Goal: Complete application form

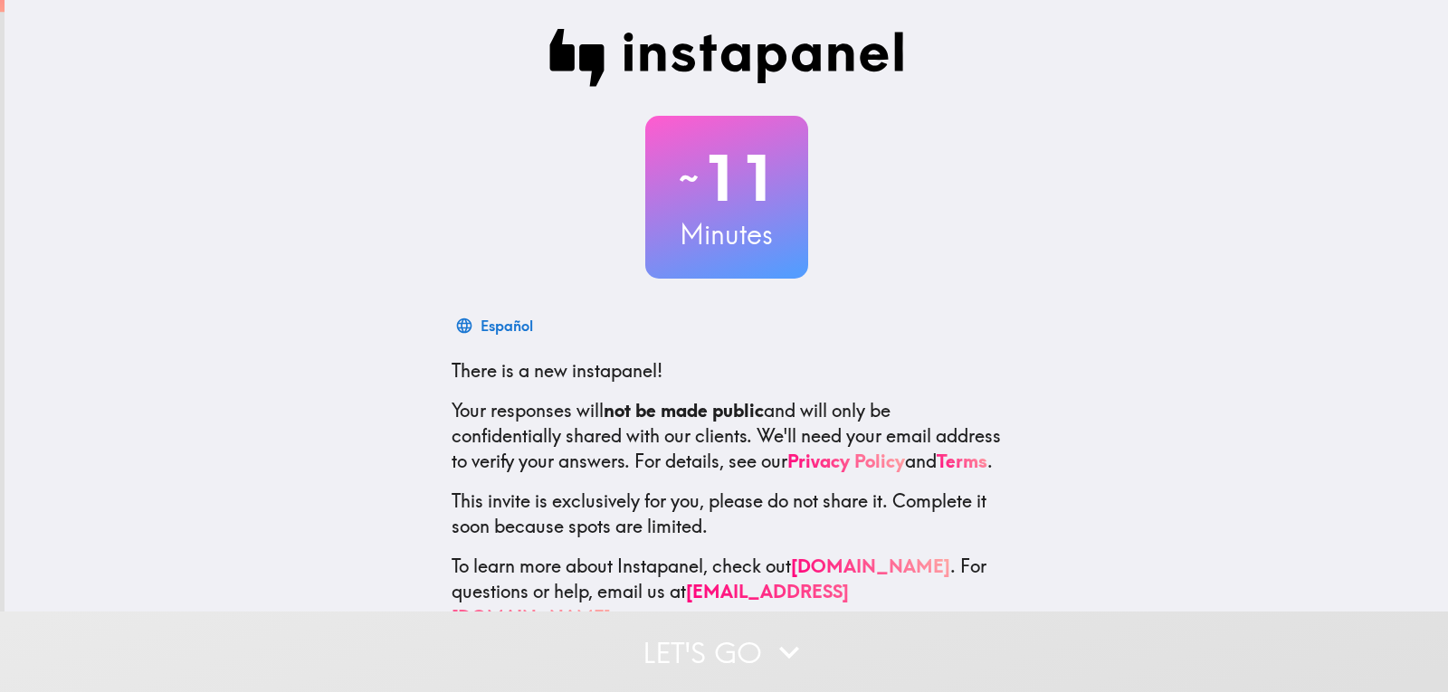
scroll to position [61, 0]
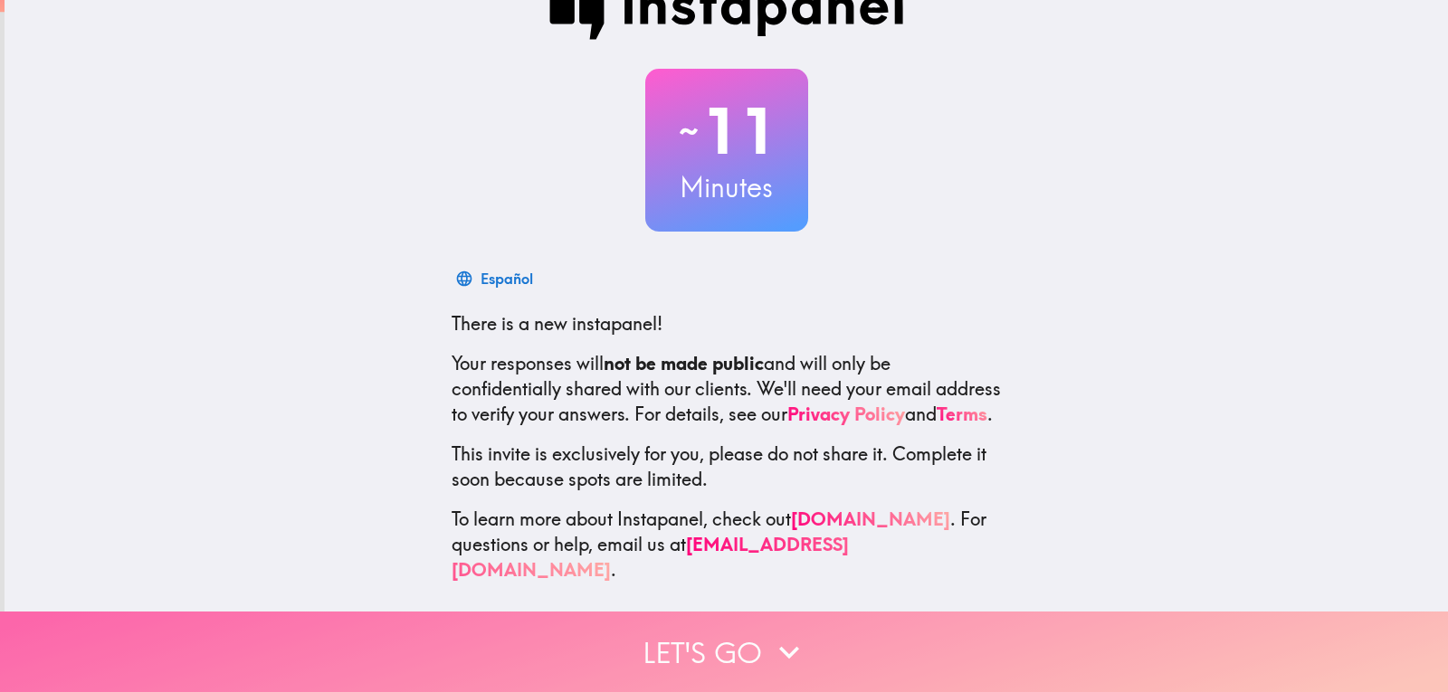
click at [717, 634] on button "Let's go" at bounding box center [724, 652] width 1448 height 81
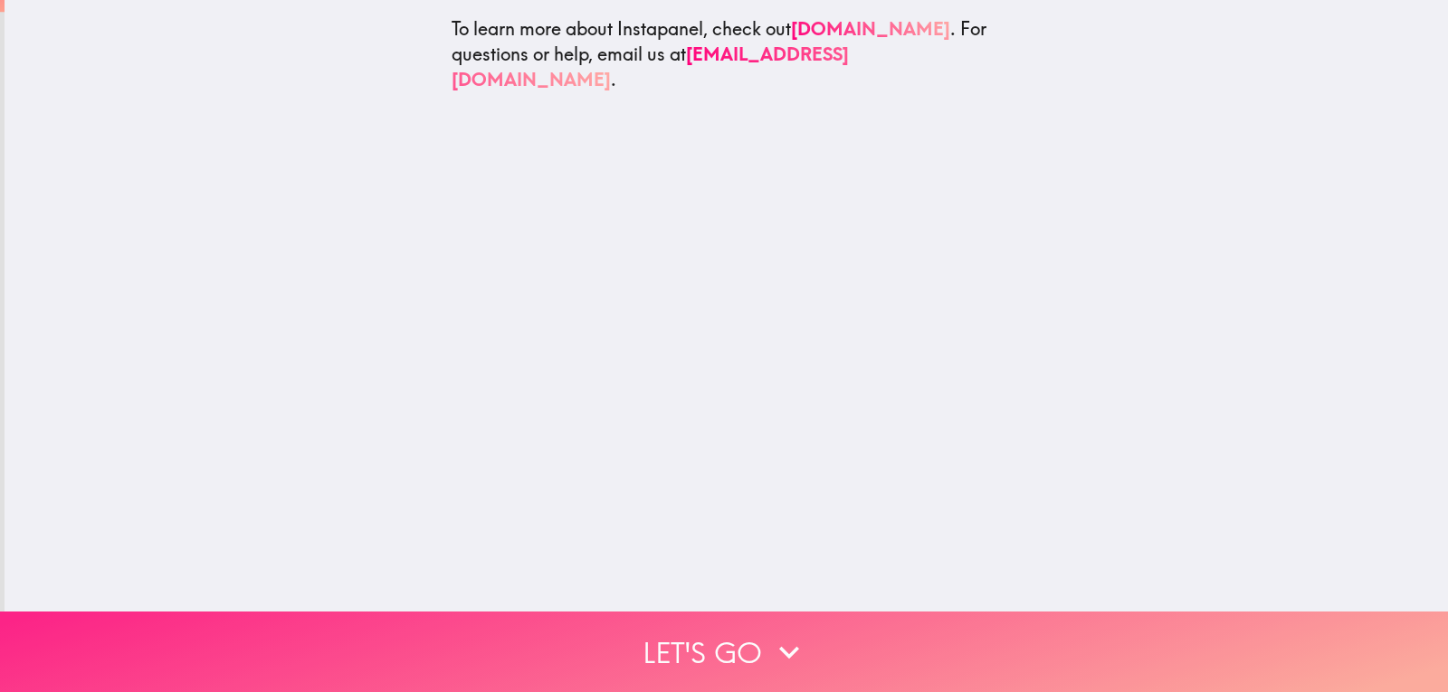
scroll to position [0, 0]
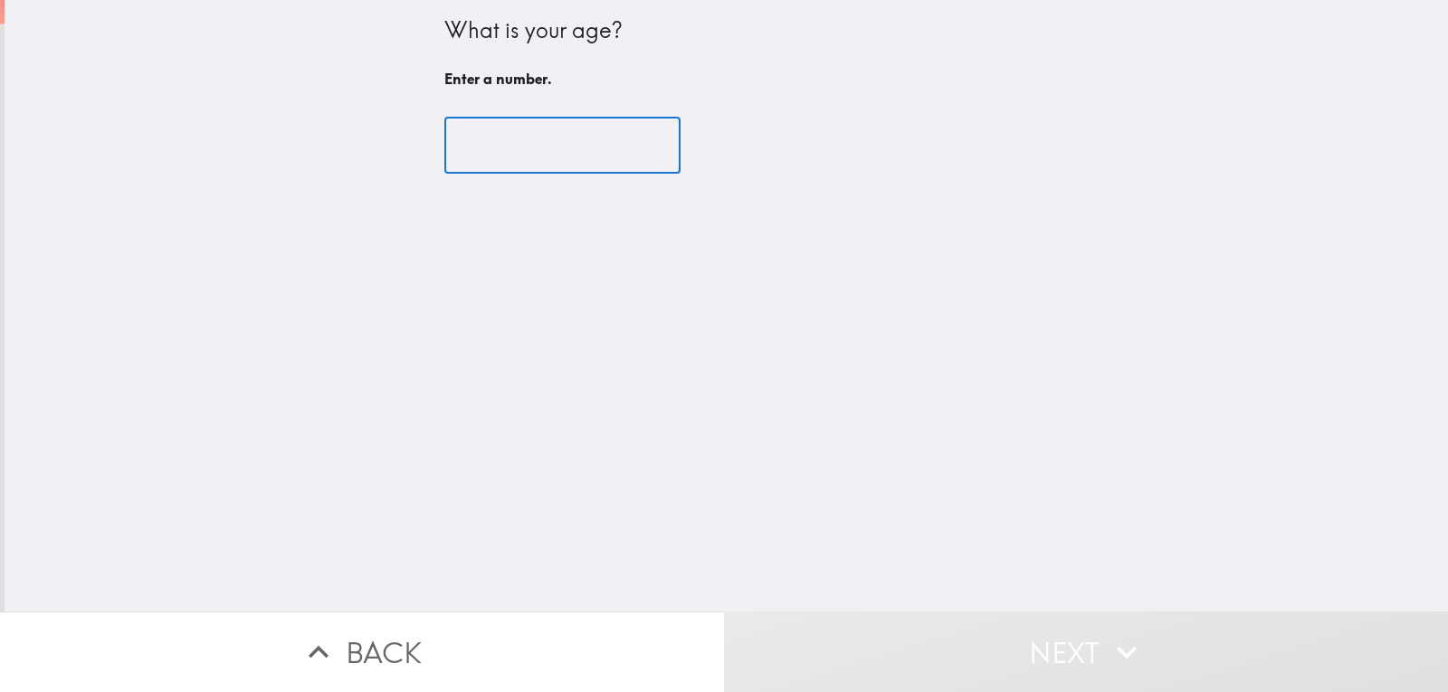
click at [501, 159] on input "number" at bounding box center [562, 146] width 236 height 56
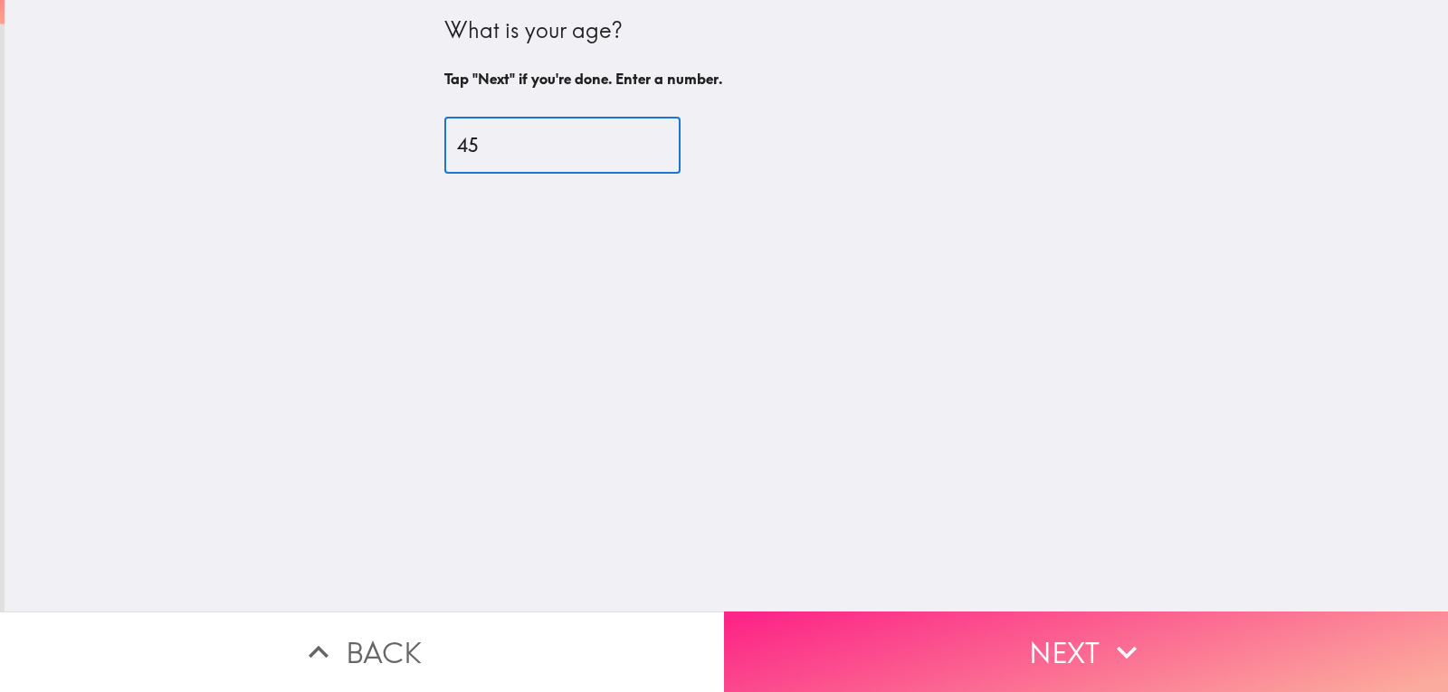
type input "45"
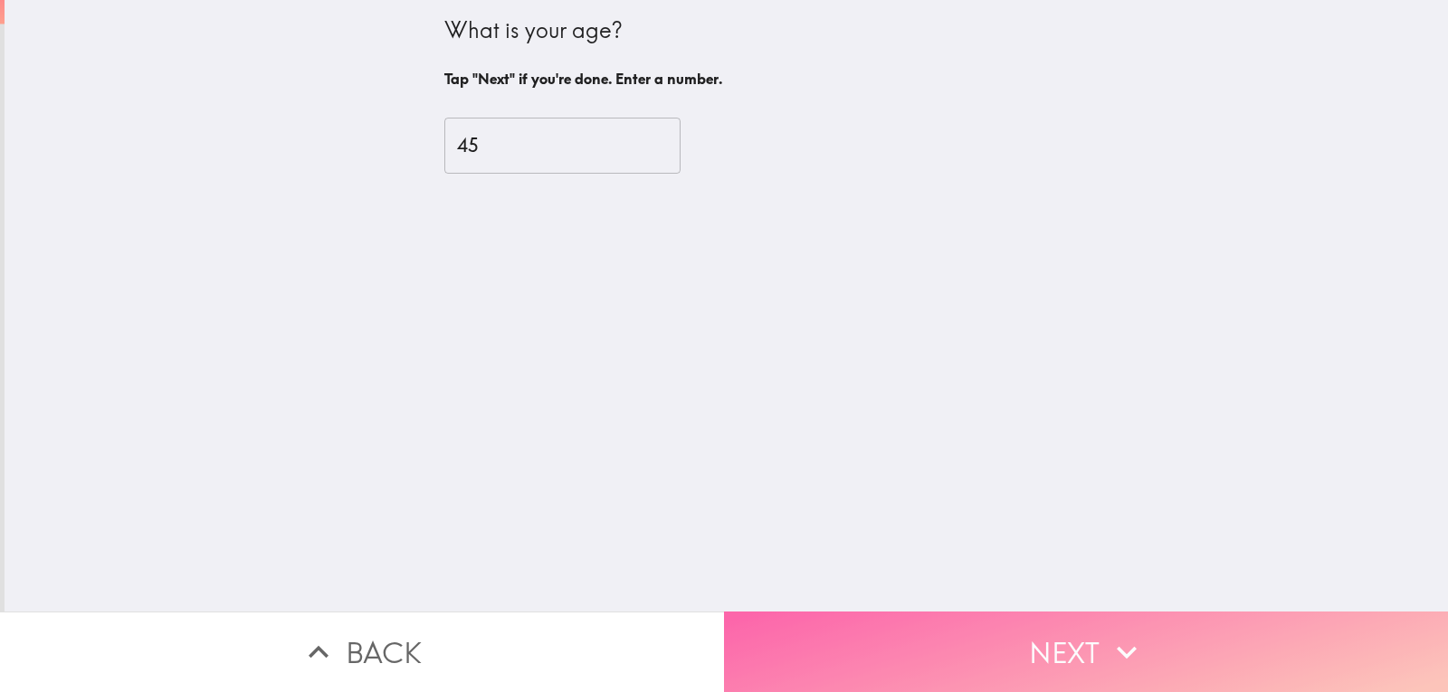
click at [998, 656] on button "Next" at bounding box center [1086, 652] width 724 height 81
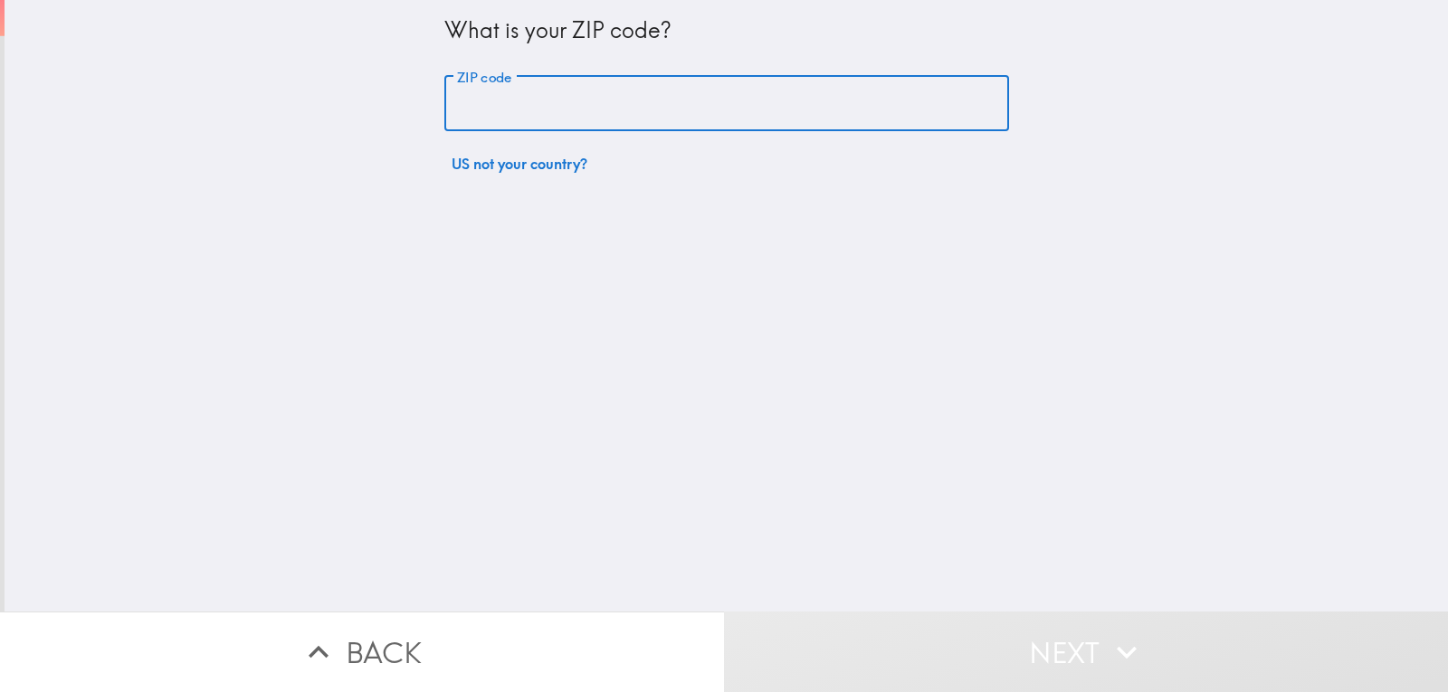
click at [557, 111] on input "ZIP code" at bounding box center [726, 104] width 565 height 56
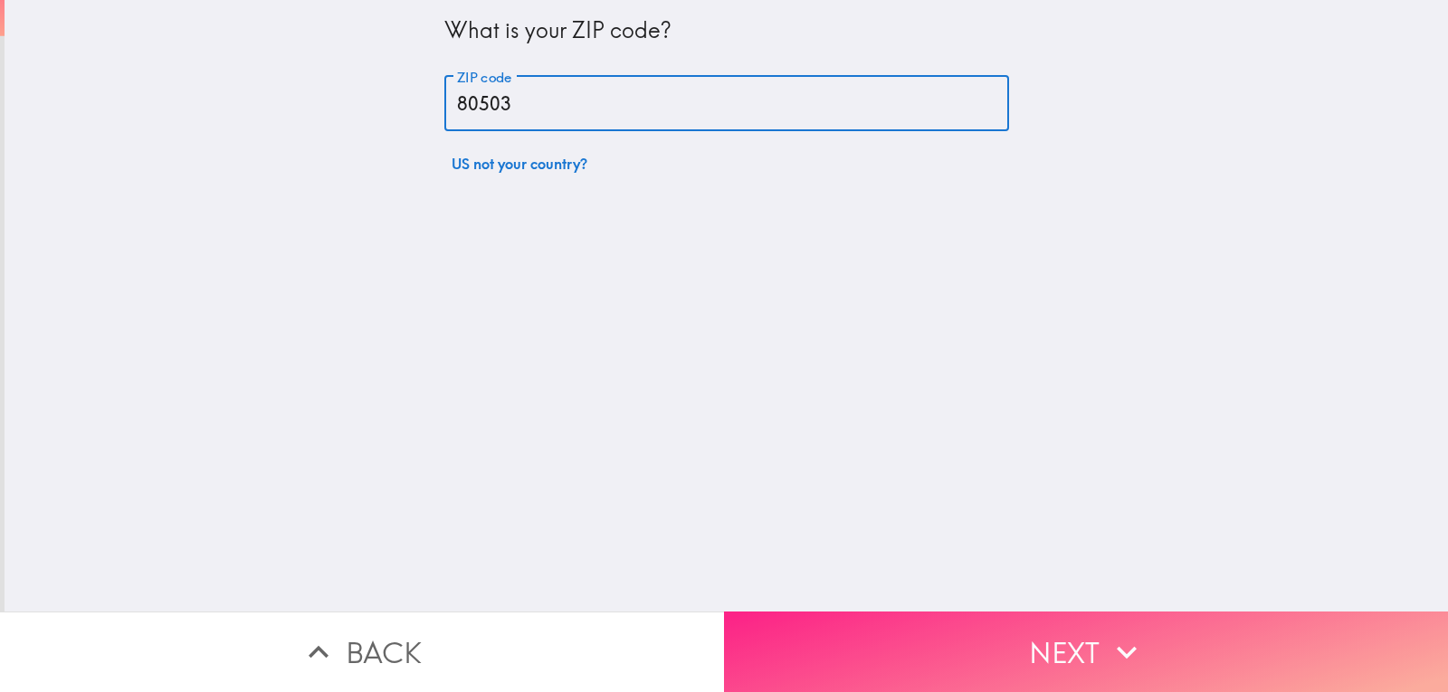
type input "80503"
click at [985, 617] on button "Next" at bounding box center [1086, 652] width 724 height 81
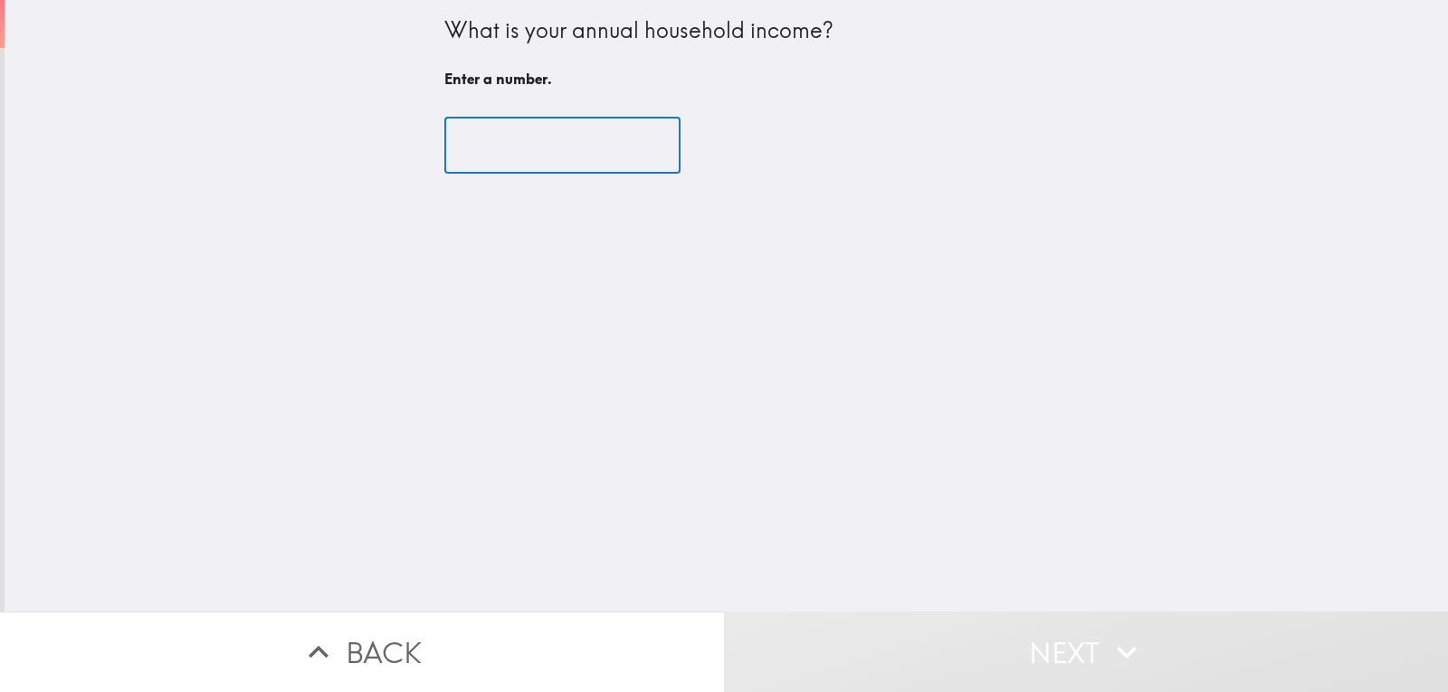
click at [572, 158] on input "number" at bounding box center [562, 146] width 236 height 56
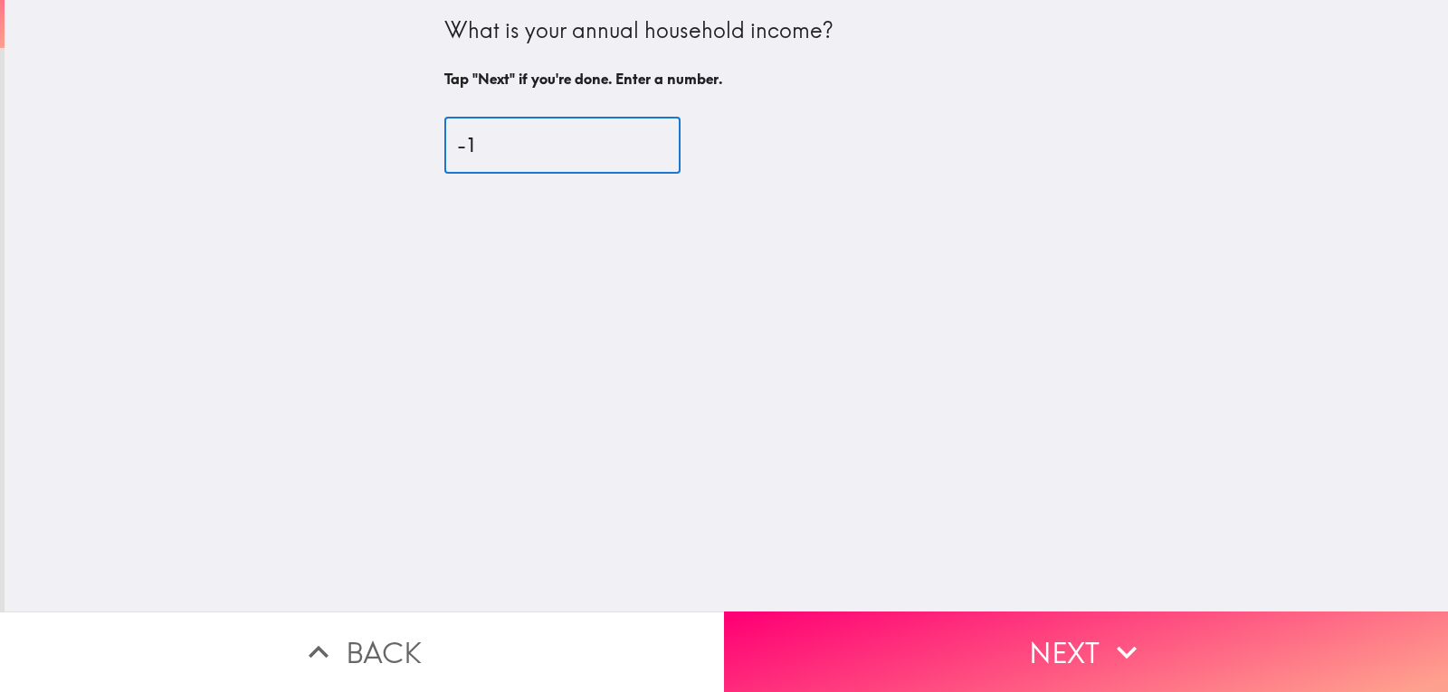
click at [626, 155] on input "-1" at bounding box center [562, 146] width 236 height 56
type input "0"
click at [632, 136] on input "0" at bounding box center [562, 146] width 236 height 56
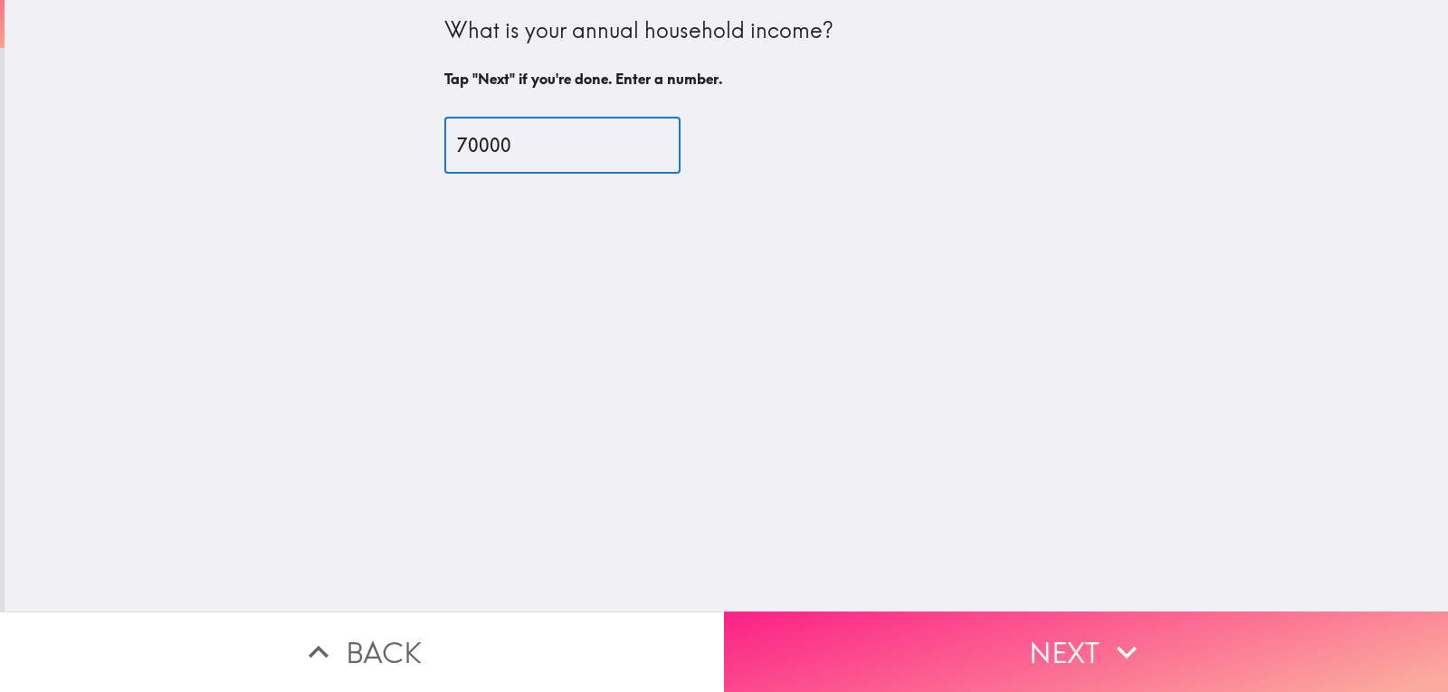
type input "70000"
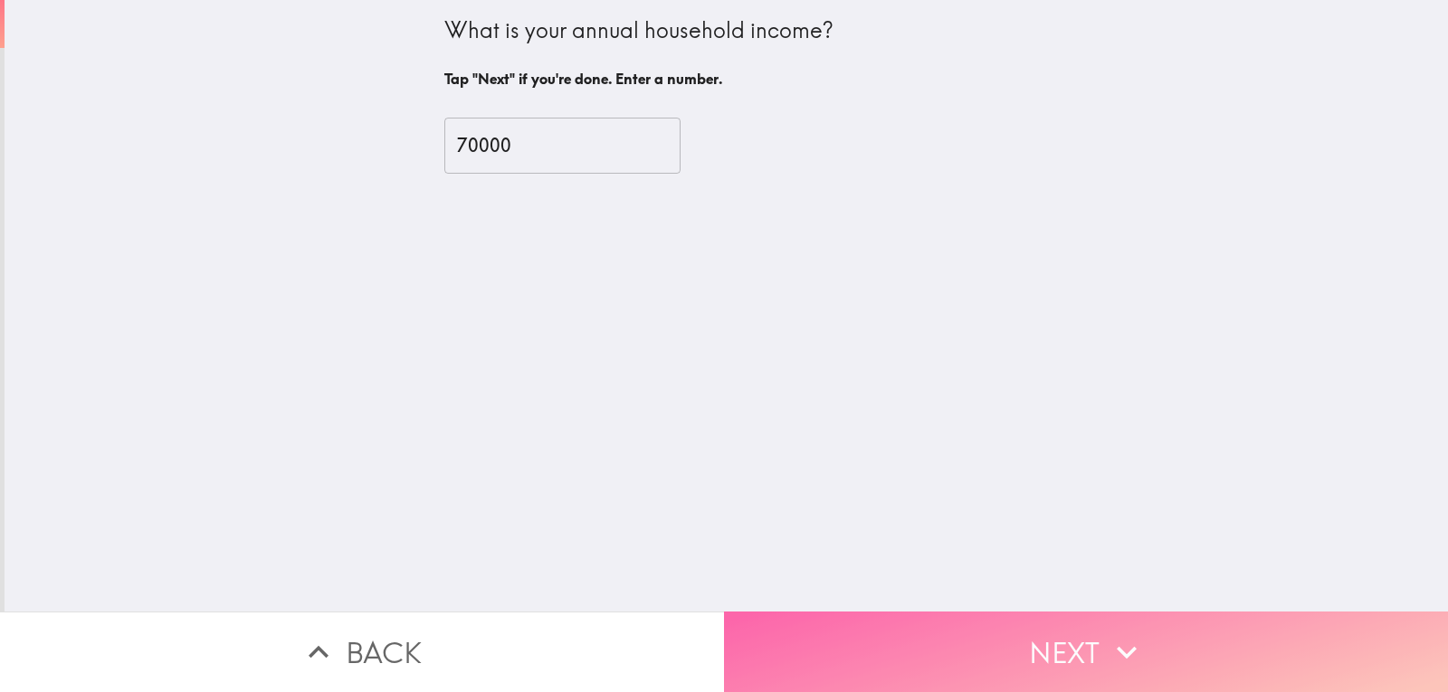
click at [893, 629] on button "Next" at bounding box center [1086, 652] width 724 height 81
